Goal: Find specific page/section: Find specific page/section

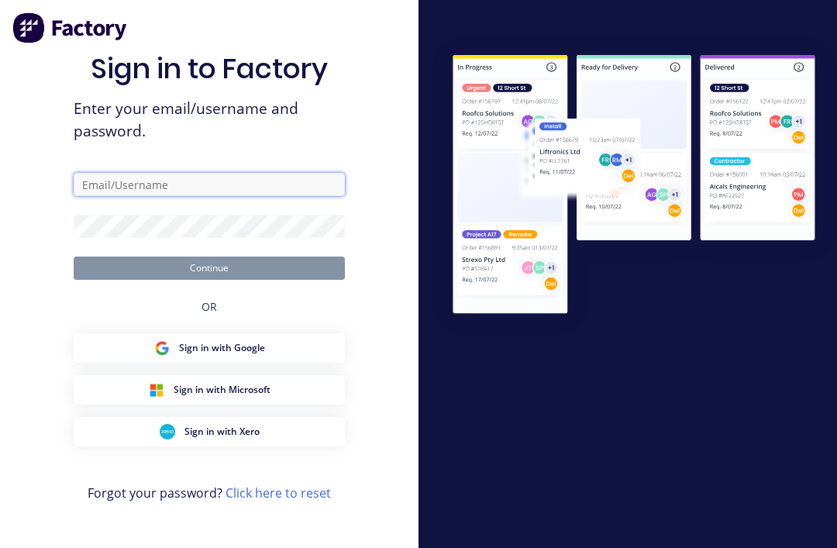
type input "[EMAIL_ADDRESS][DOMAIN_NAME]"
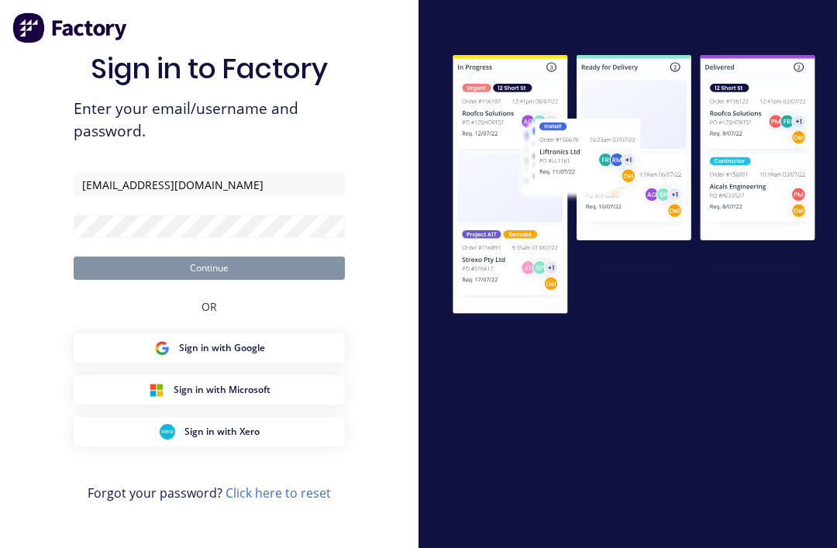
click at [209, 280] on button "Continue" at bounding box center [209, 268] width 271 height 23
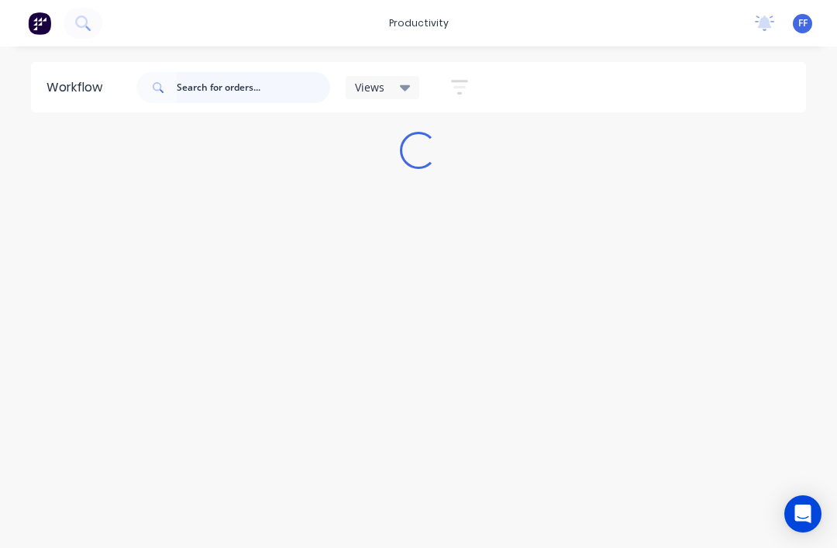
click at [245, 77] on input "text" at bounding box center [253, 87] width 153 height 31
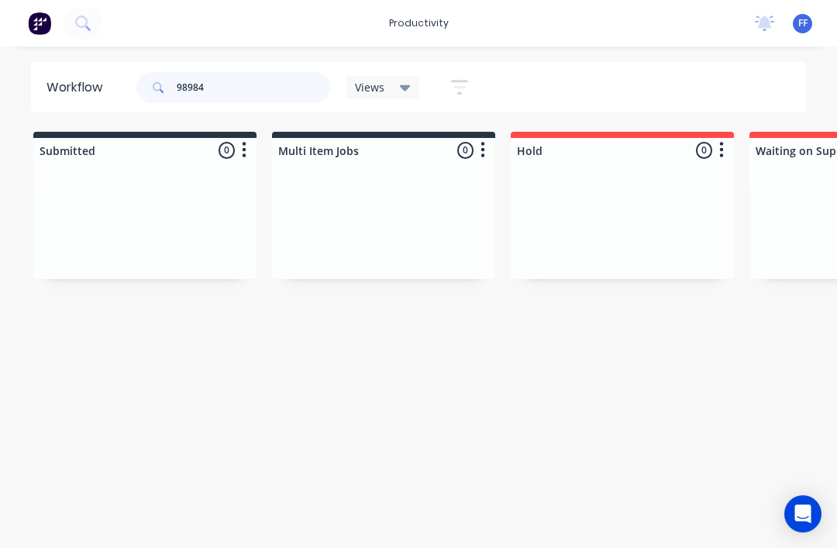
click at [194, 84] on input "98984" at bounding box center [253, 87] width 153 height 31
click at [194, 80] on input "98984" at bounding box center [253, 87] width 153 height 31
click at [188, 86] on input "98984" at bounding box center [253, 87] width 153 height 31
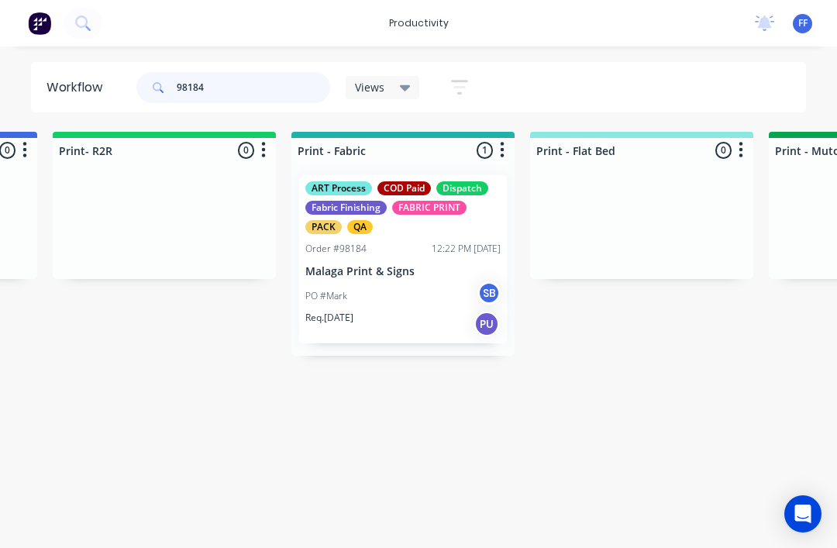
scroll to position [0, 1897]
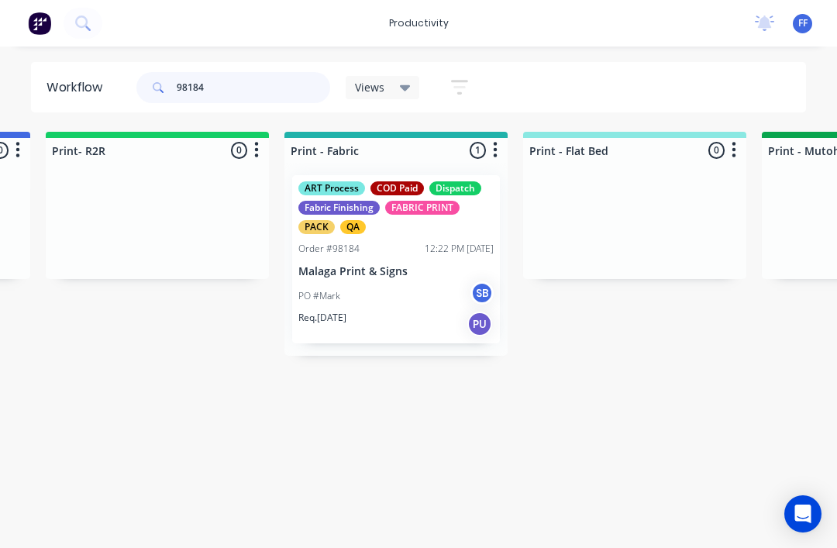
type input "98184"
click at [415, 197] on div "ART Process COD Paid Dispatch Fabric Finishing FABRIC PRINT PACK QA" at bounding box center [395, 207] width 195 height 53
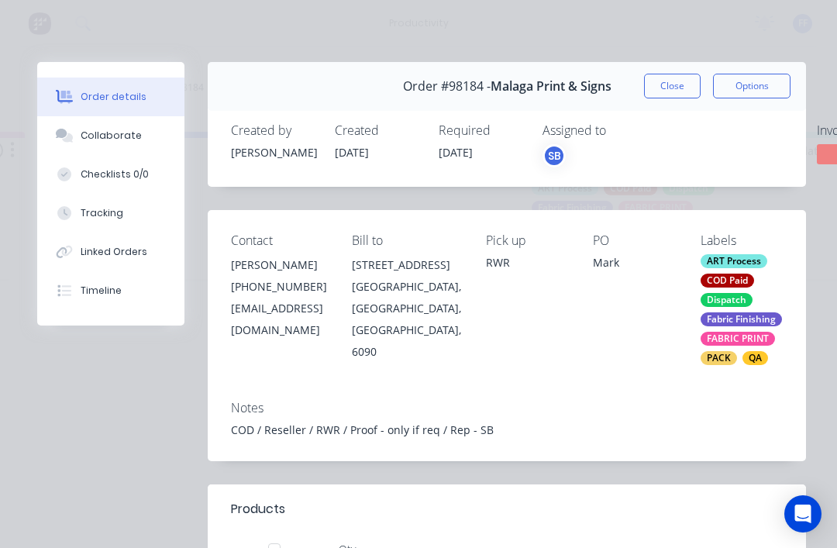
scroll to position [20, 1663]
click at [119, 135] on div "Collaborate" at bounding box center [111, 136] width 61 height 14
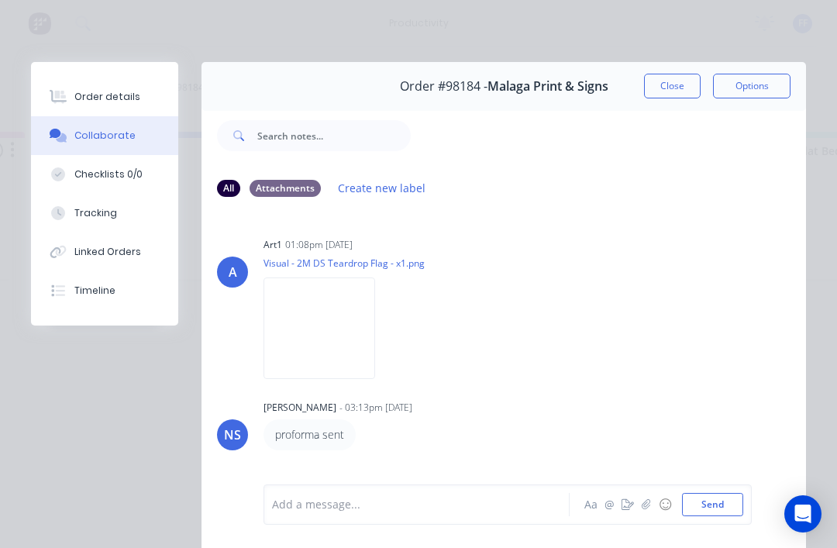
scroll to position [0, 0]
click at [681, 84] on button "Close" at bounding box center [672, 86] width 57 height 25
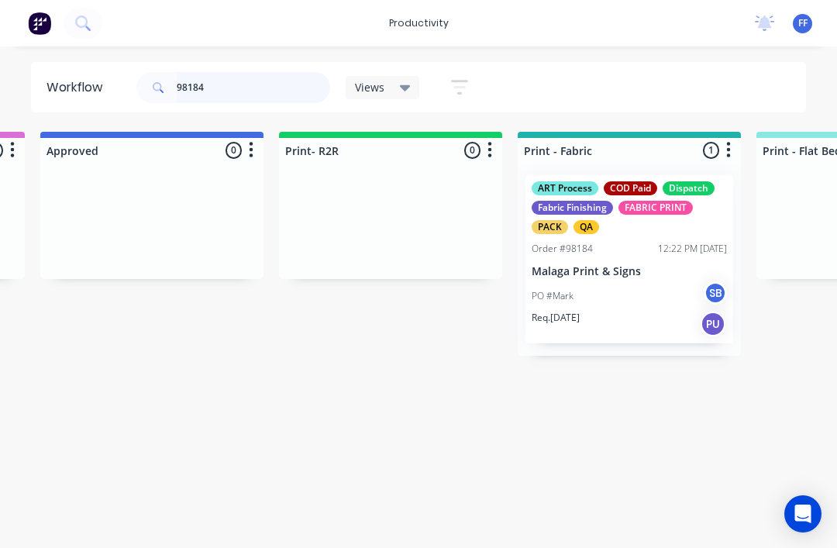
scroll to position [20, 1663]
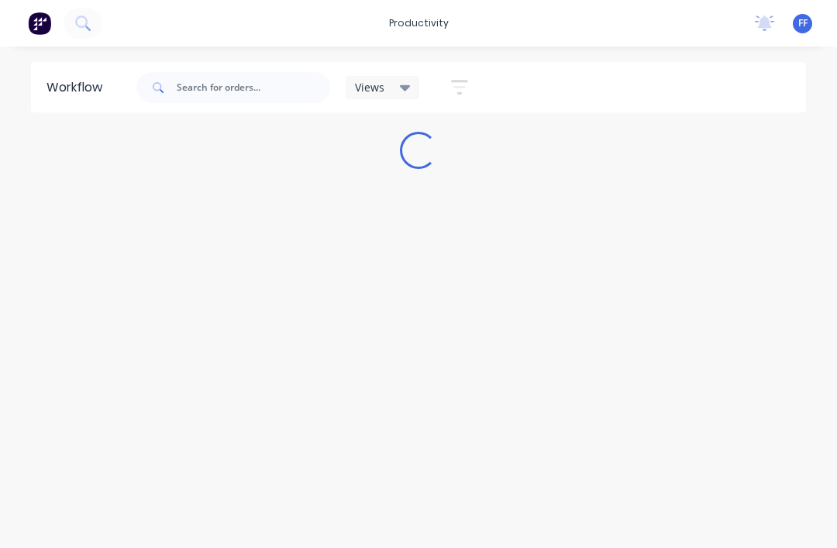
scroll to position [20, 0]
click at [255, 84] on input "text" at bounding box center [253, 87] width 153 height 31
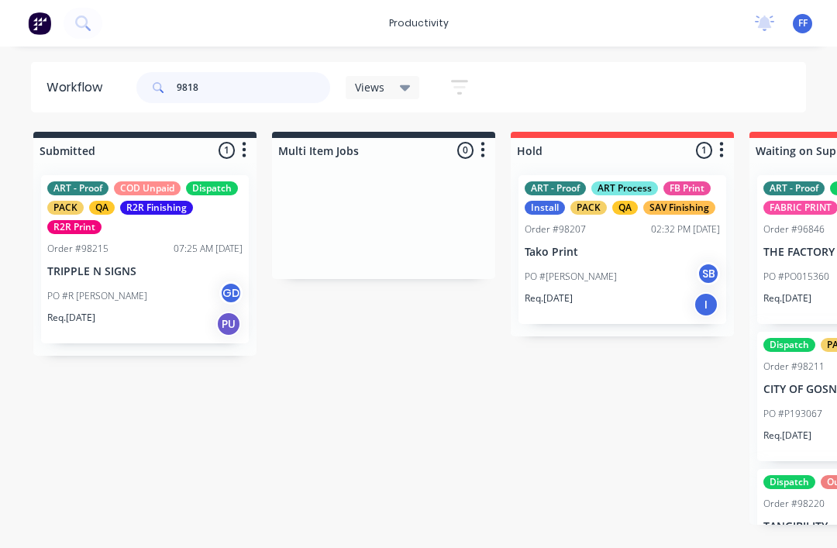
type input "98184"
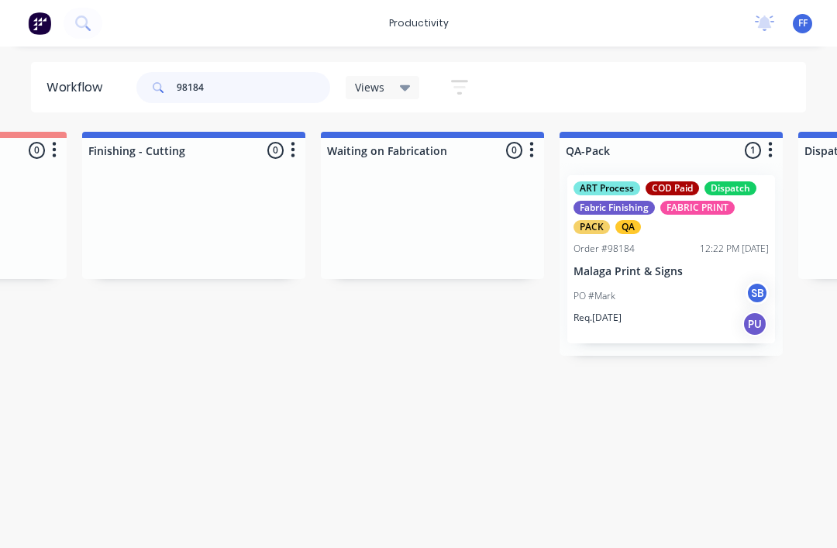
scroll to position [0, 3532]
